Goal: Find specific page/section

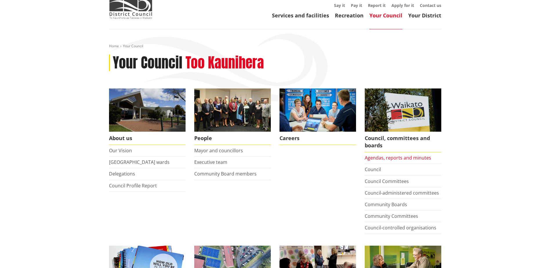
scroll to position [29, 0]
click at [408, 158] on link "Agendas, reports and minutes" at bounding box center [398, 157] width 66 height 6
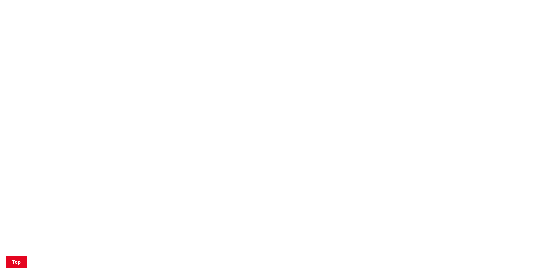
scroll to position [261, 0]
click at [482, 50] on div "Home Your Council Council, committees and boards Agendas, reports and minutes A…" at bounding box center [275, 191] width 550 height 788
